Goal: Task Accomplishment & Management: Complete application form

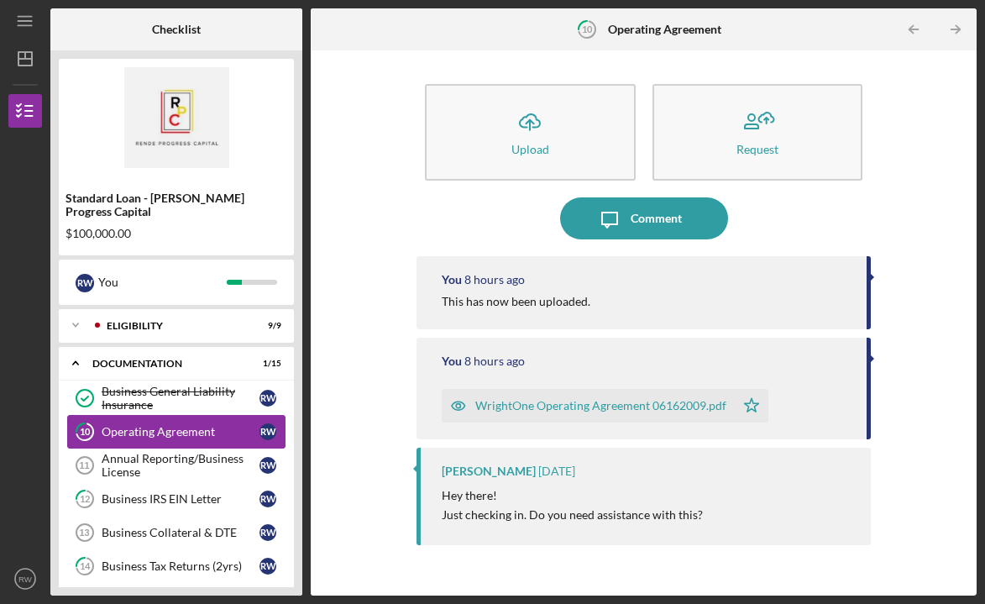
click at [232, 425] on link "10 Operating Agreement R W" at bounding box center [176, 432] width 218 height 34
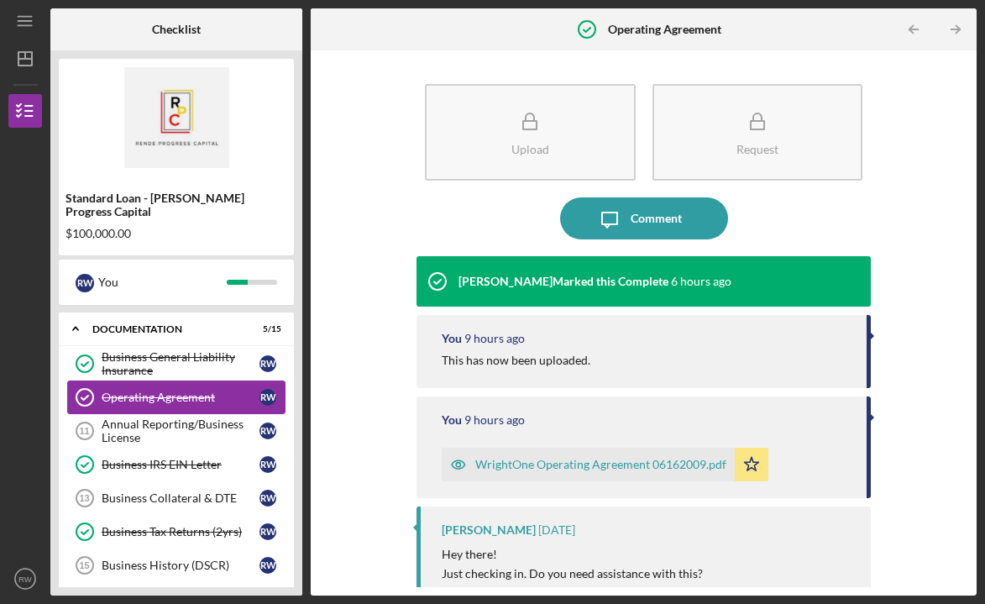
scroll to position [38, 0]
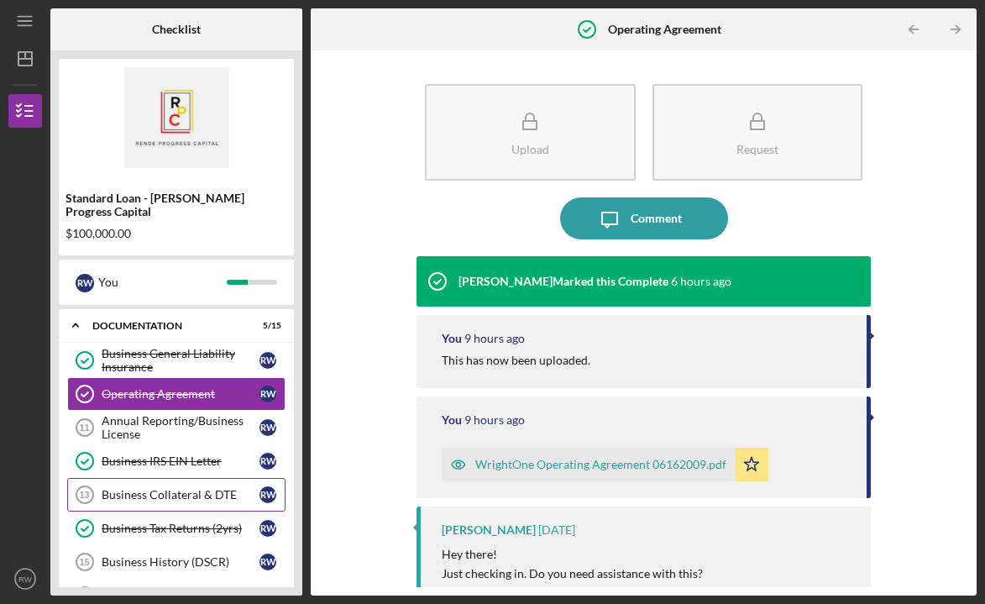
click at [184, 488] on div "Business Collateral & DTE" at bounding box center [181, 494] width 158 height 13
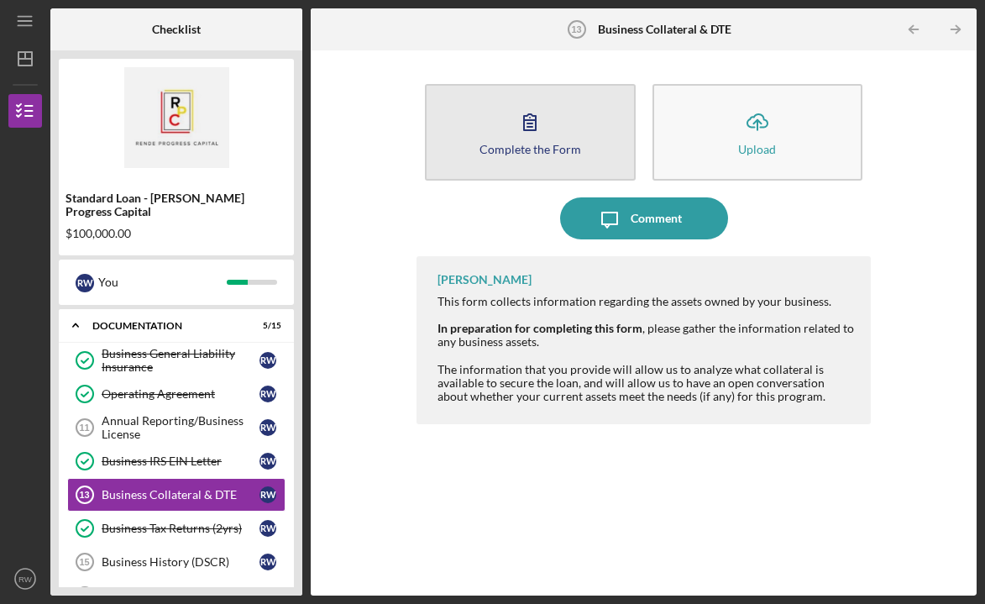
click at [552, 138] on button "Complete the Form Form" at bounding box center [530, 132] width 211 height 97
click at [576, 140] on button "Complete the Form Form" at bounding box center [530, 132] width 211 height 97
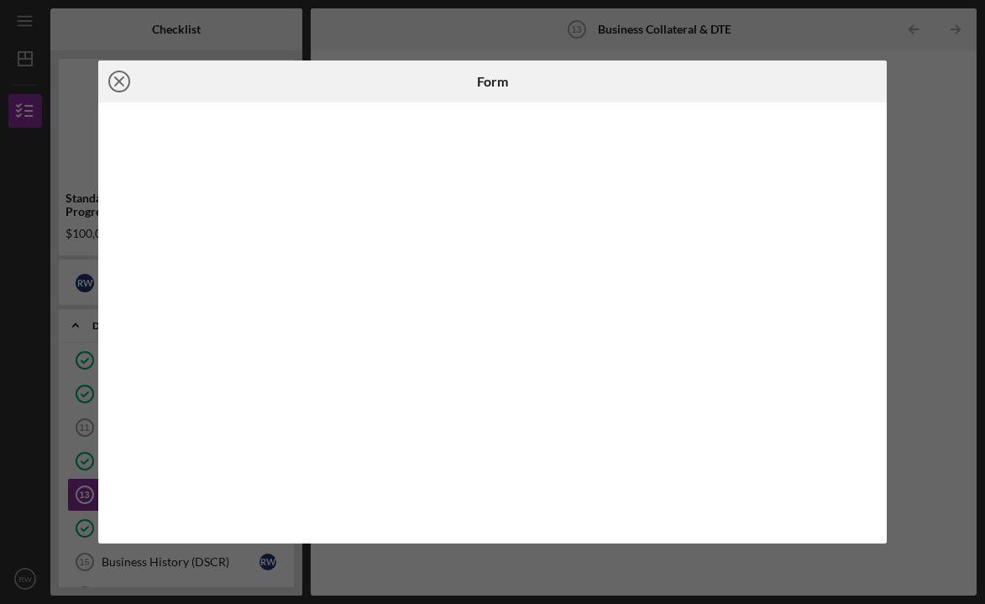
click at [121, 82] on line at bounding box center [119, 81] width 8 height 8
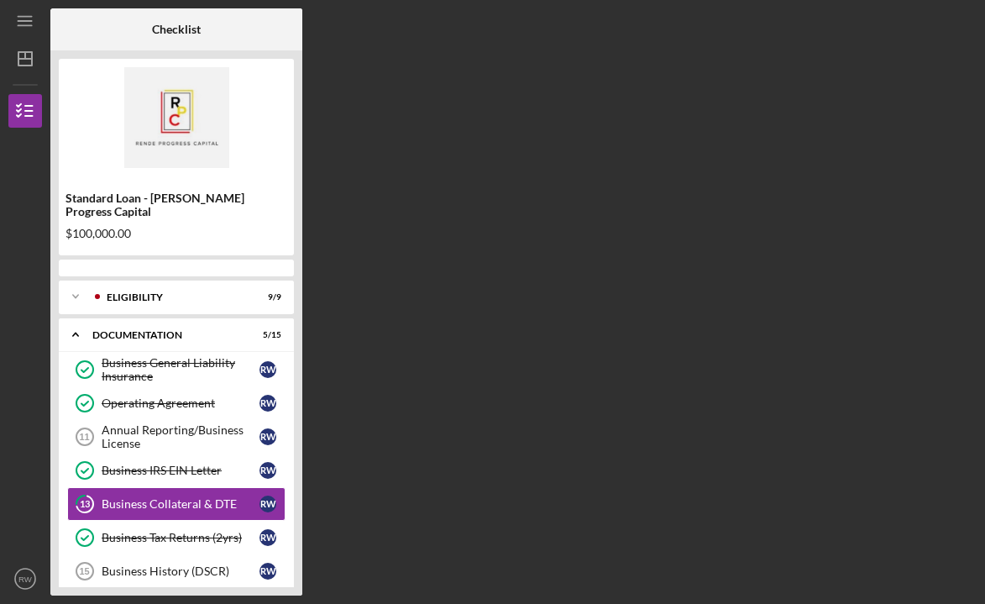
scroll to position [64, 0]
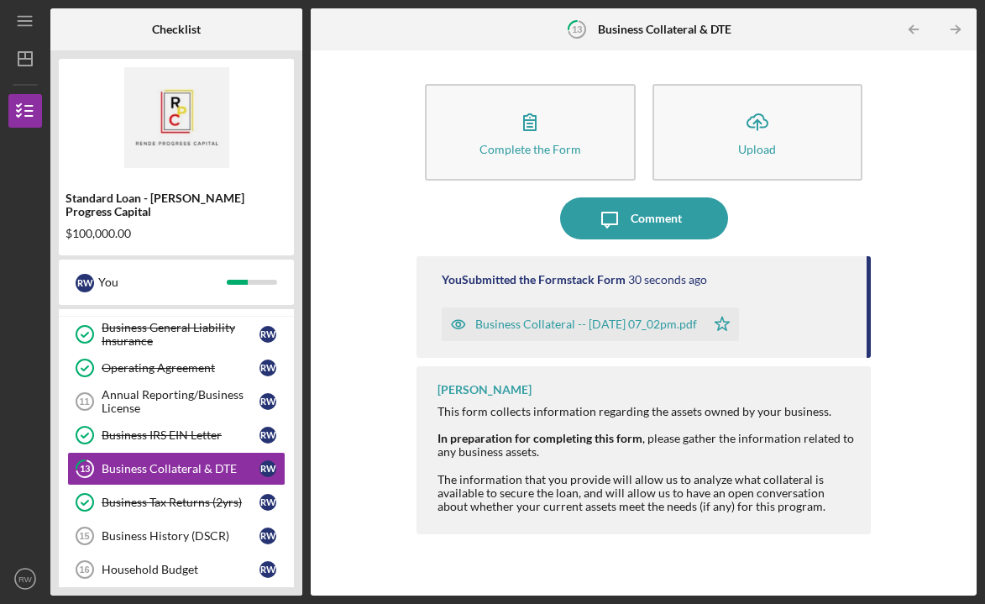
click at [607, 323] on div "Business Collateral -- 2025-10-10 07_02pm.pdf" at bounding box center [586, 323] width 222 height 13
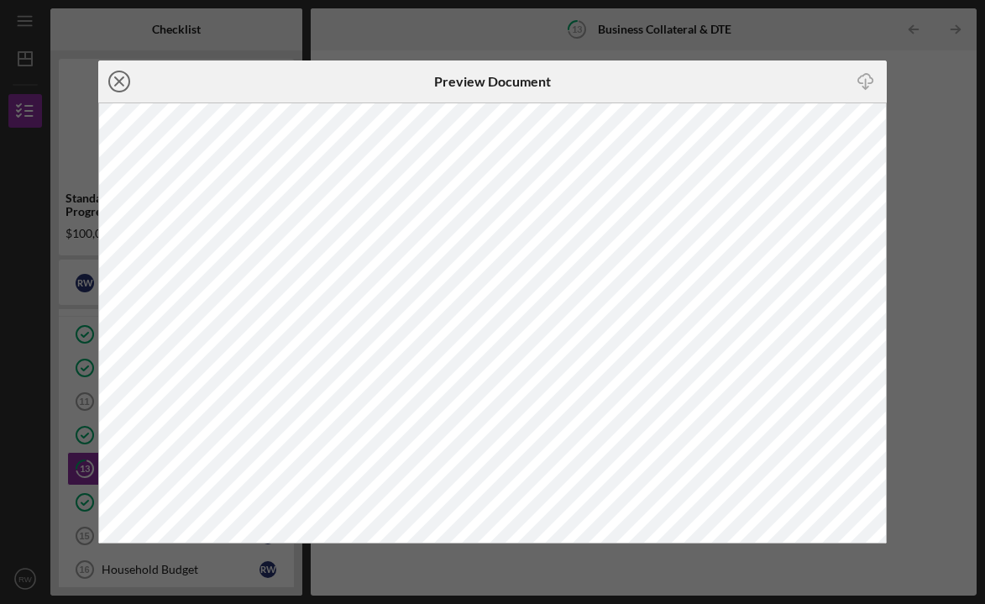
click at [119, 77] on icon "Icon/Close" at bounding box center [119, 81] width 42 height 42
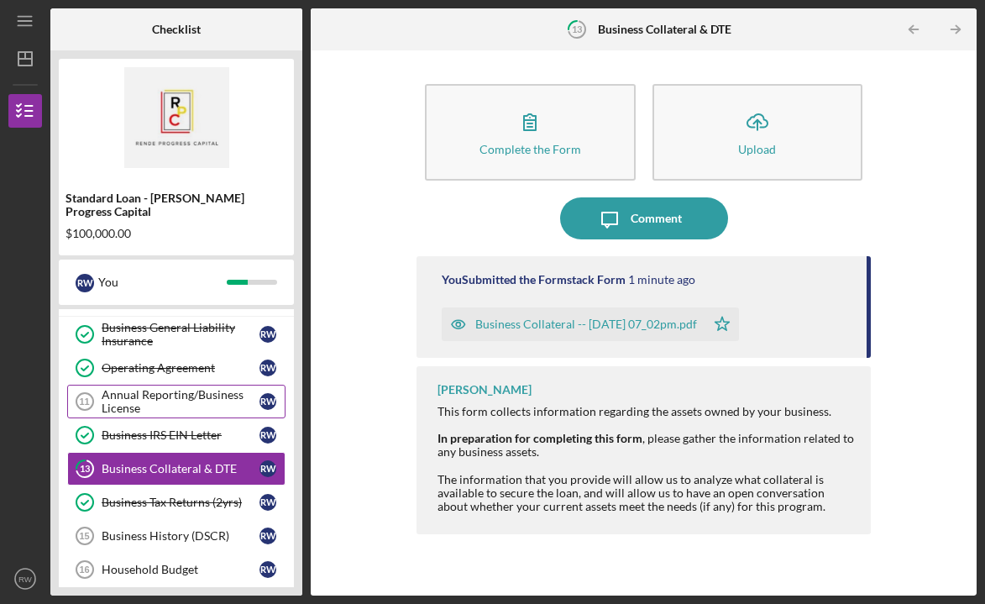
click at [203, 388] on div "Annual Reporting/Business License" at bounding box center [181, 401] width 158 height 27
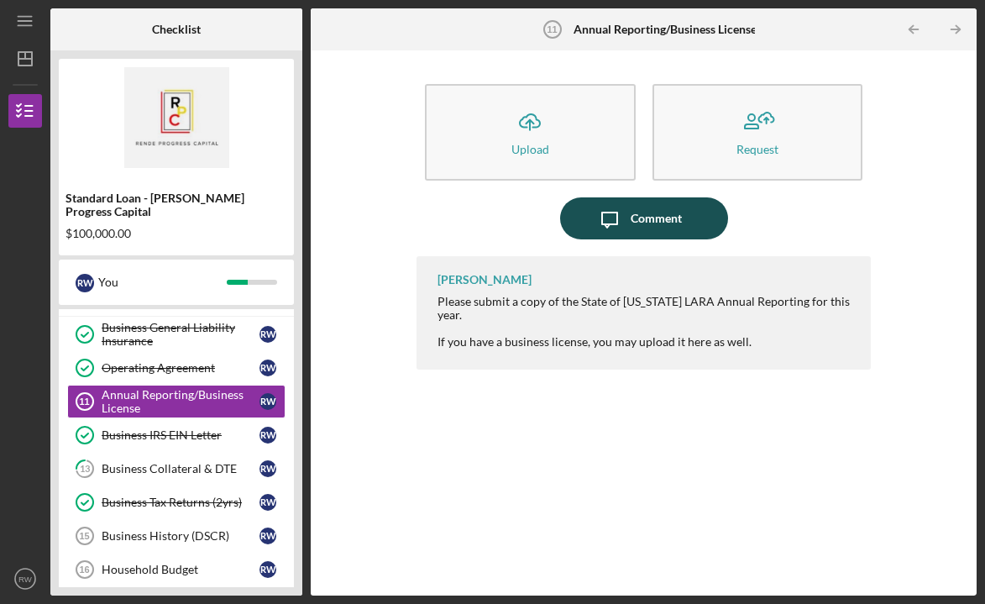
click at [653, 227] on div "Comment" at bounding box center [656, 218] width 51 height 42
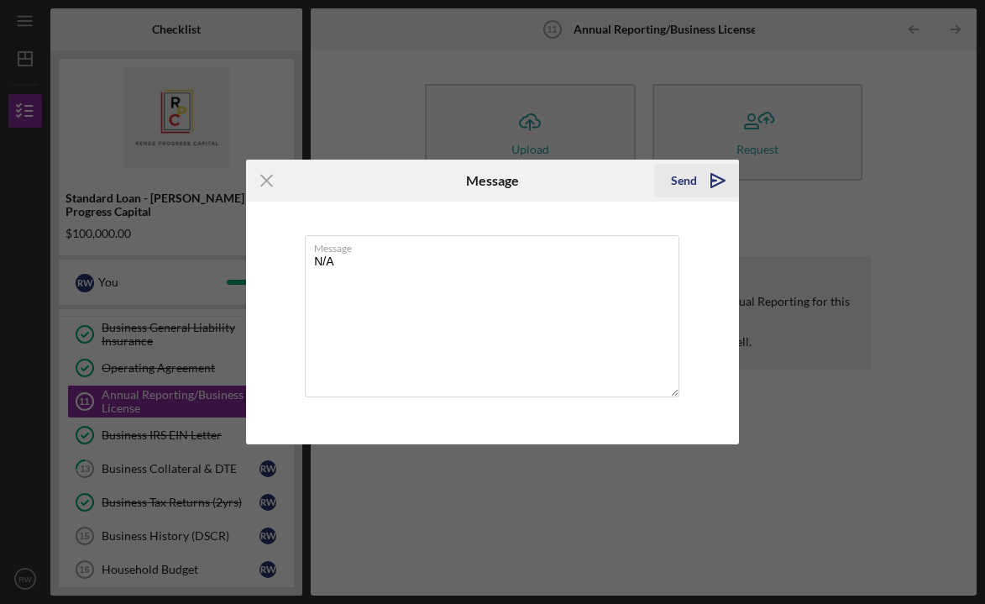
type textarea "N/A"
click at [678, 176] on div "Send" at bounding box center [684, 181] width 26 height 34
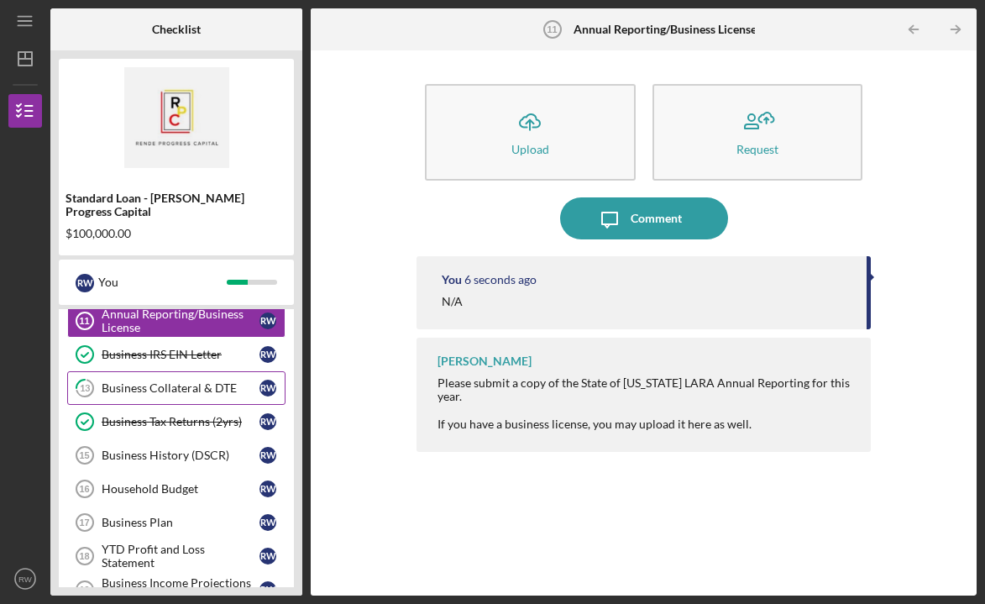
scroll to position [144, 0]
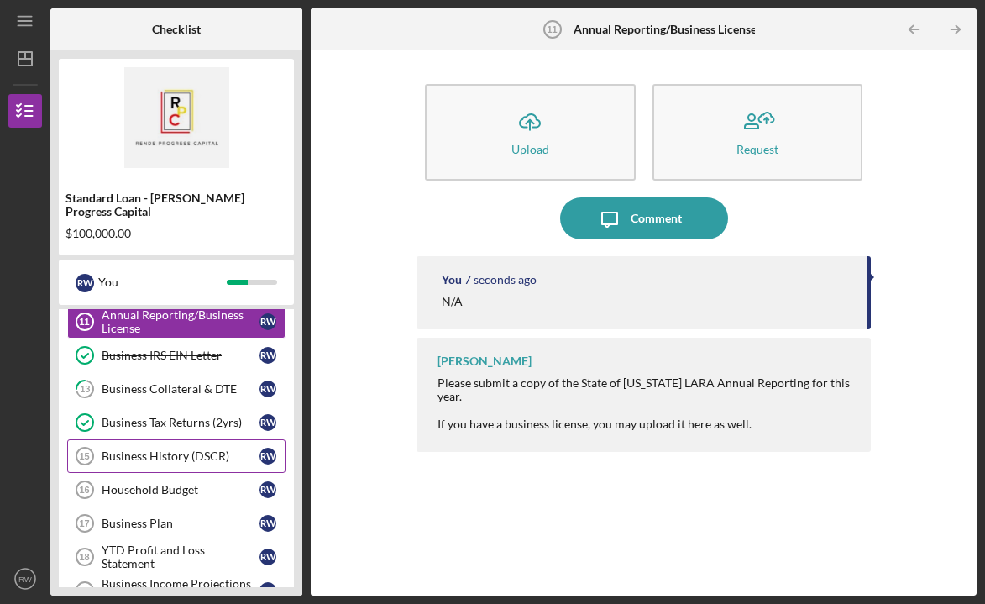
click at [129, 449] on div "Business History (DSCR)" at bounding box center [181, 455] width 158 height 13
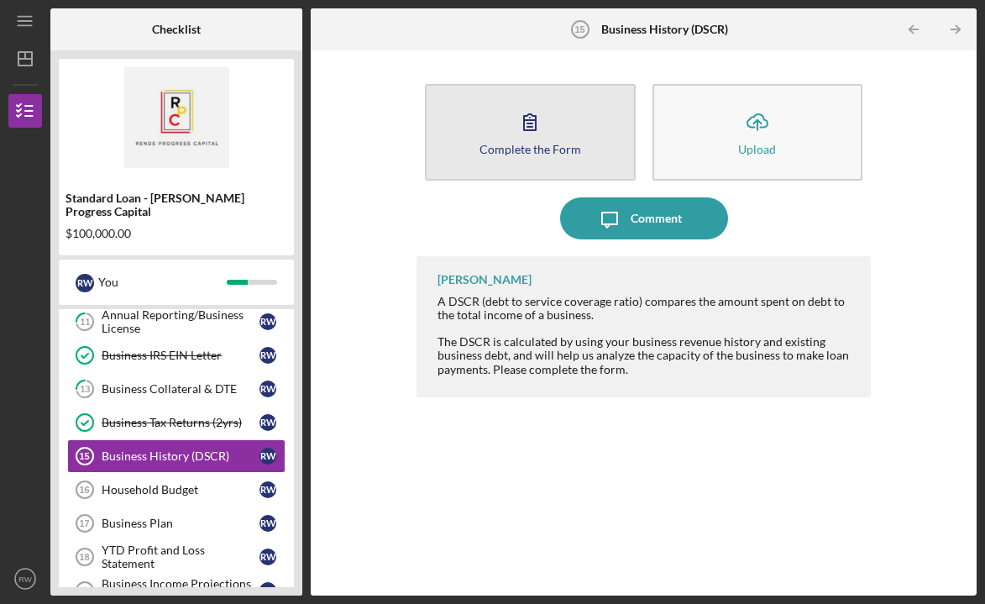
click at [551, 140] on button "Complete the Form Form" at bounding box center [530, 132] width 211 height 97
